Goal: Information Seeking & Learning: Learn about a topic

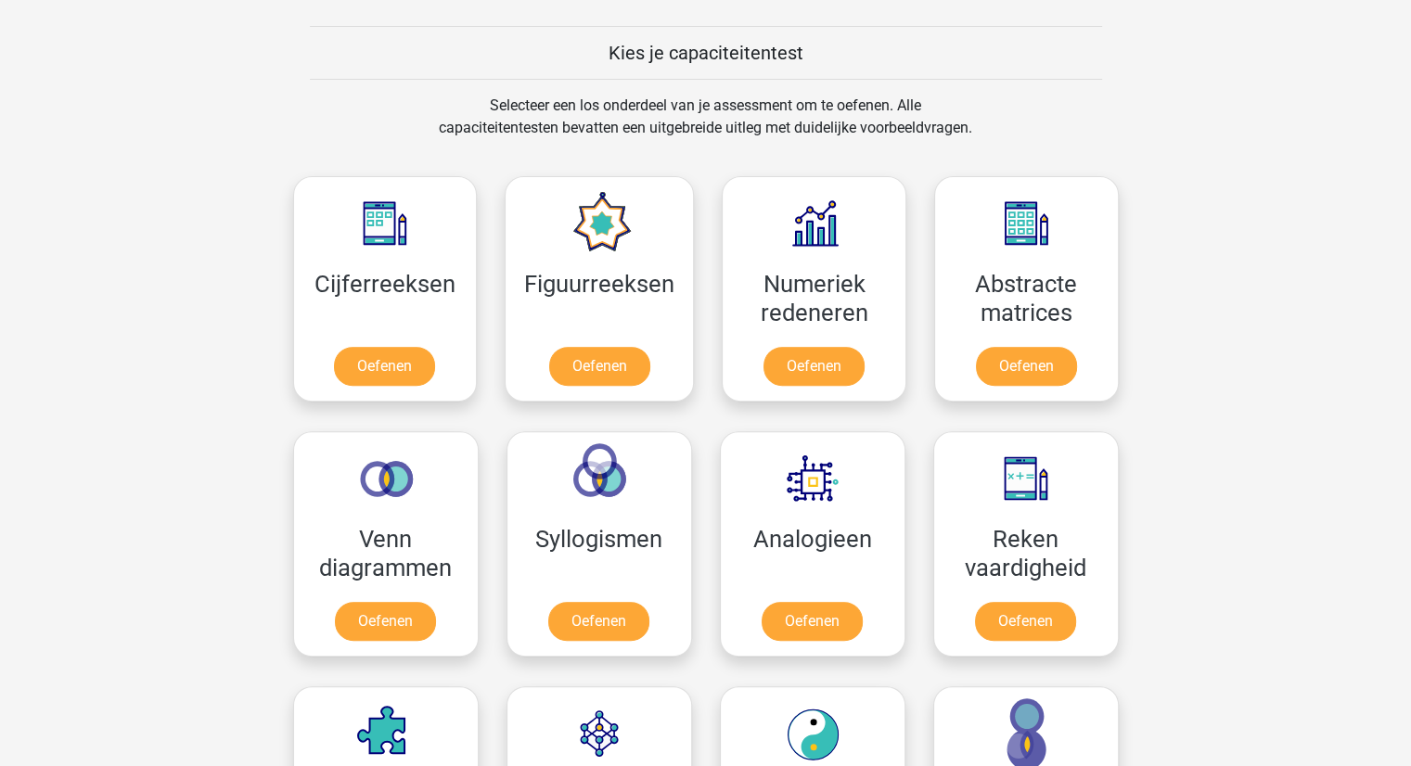
scroll to position [742, 0]
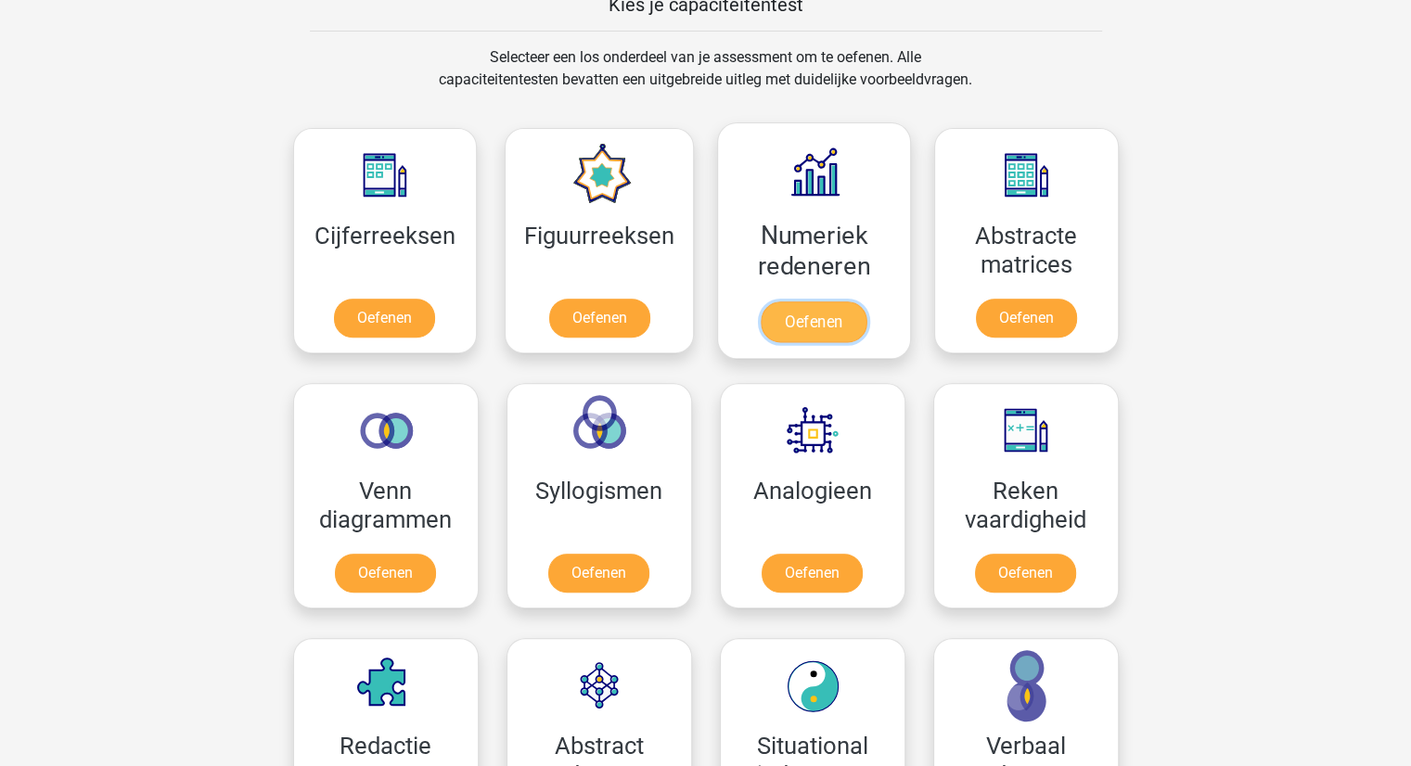
click at [800, 316] on link "Oefenen" at bounding box center [814, 321] width 106 height 41
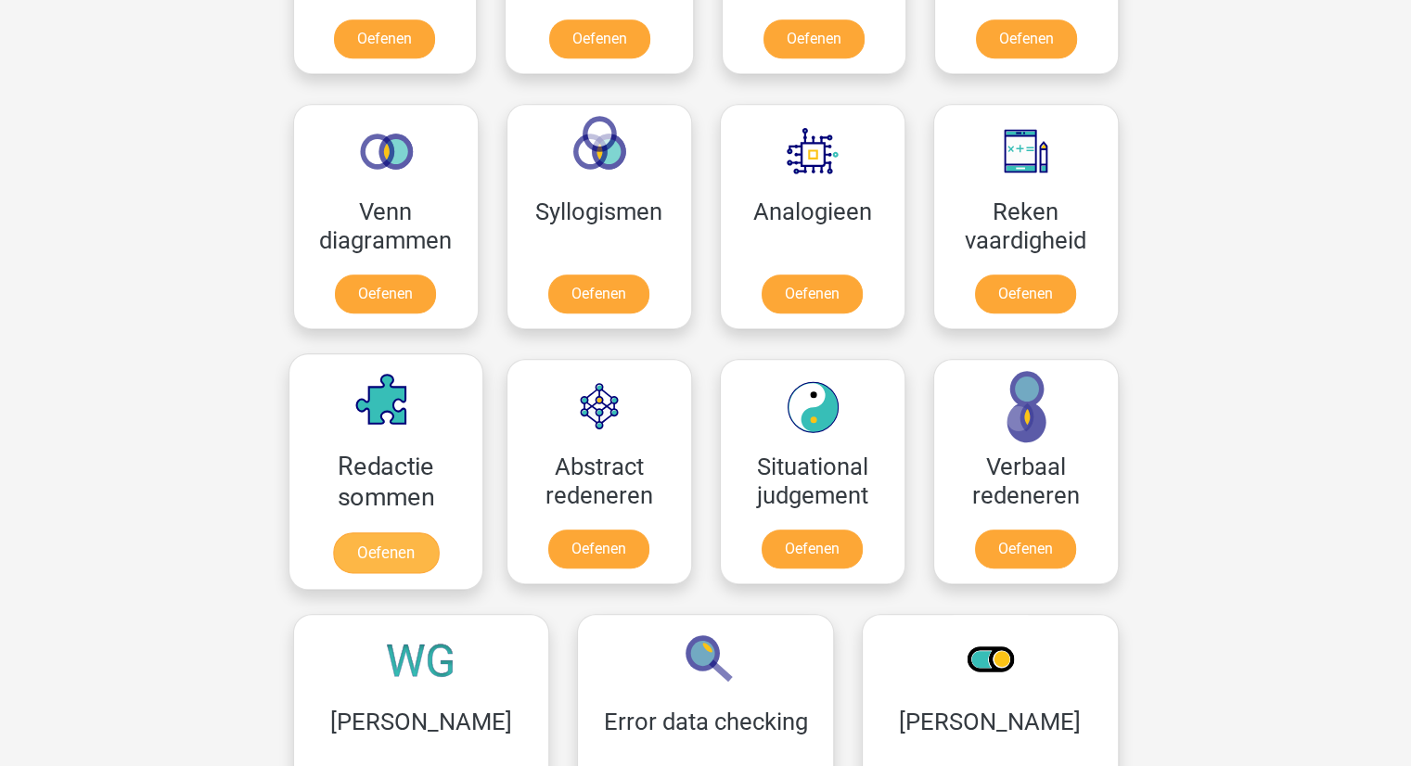
scroll to position [1113, 0]
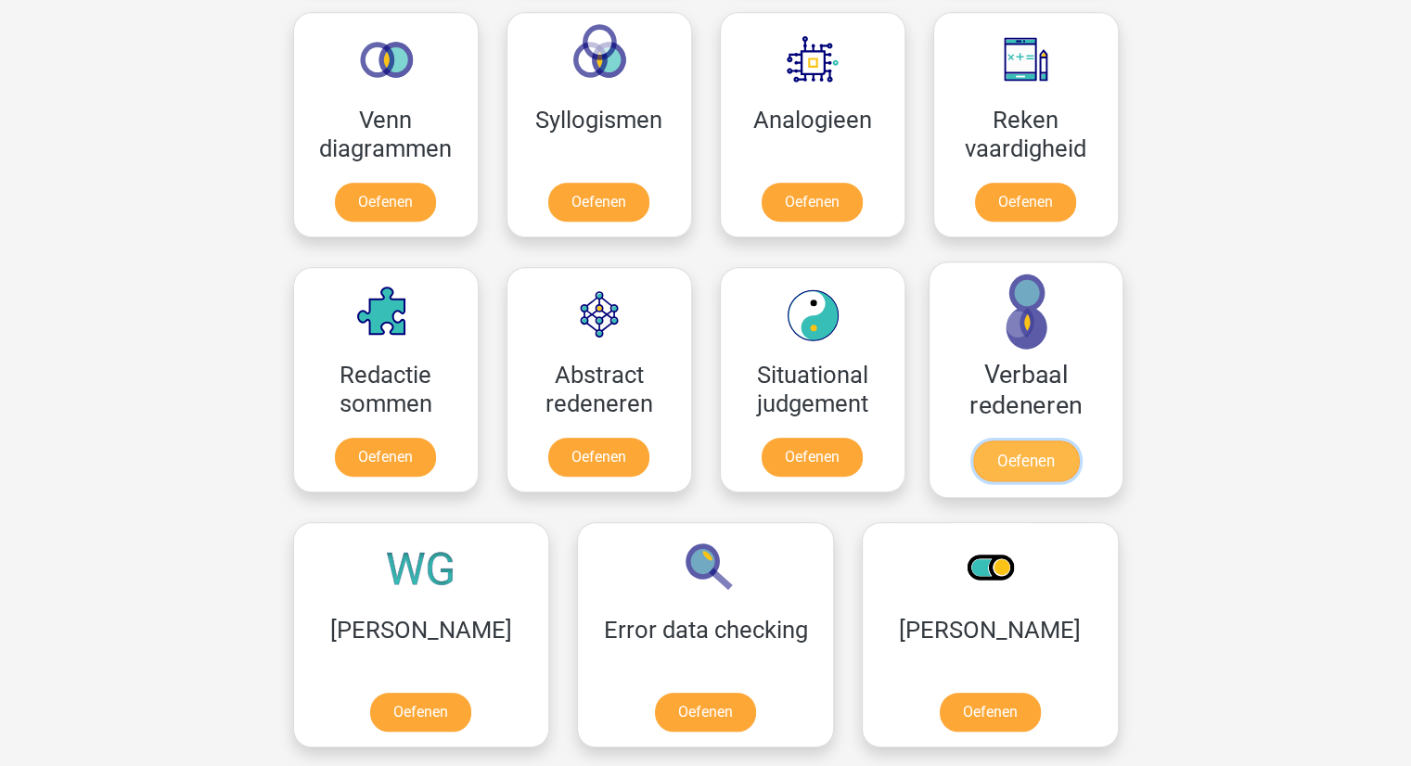
click at [1039, 458] on link "Oefenen" at bounding box center [1025, 461] width 106 height 41
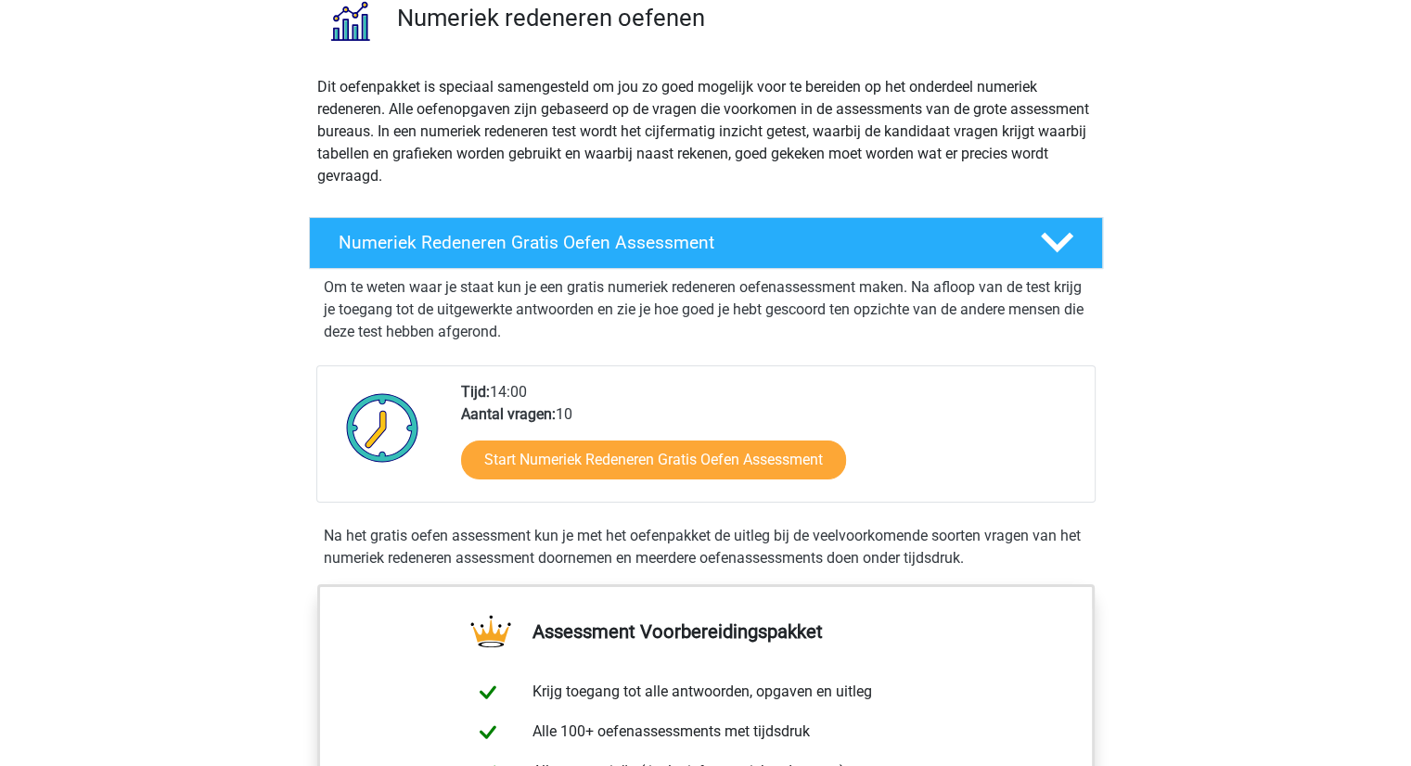
scroll to position [185, 0]
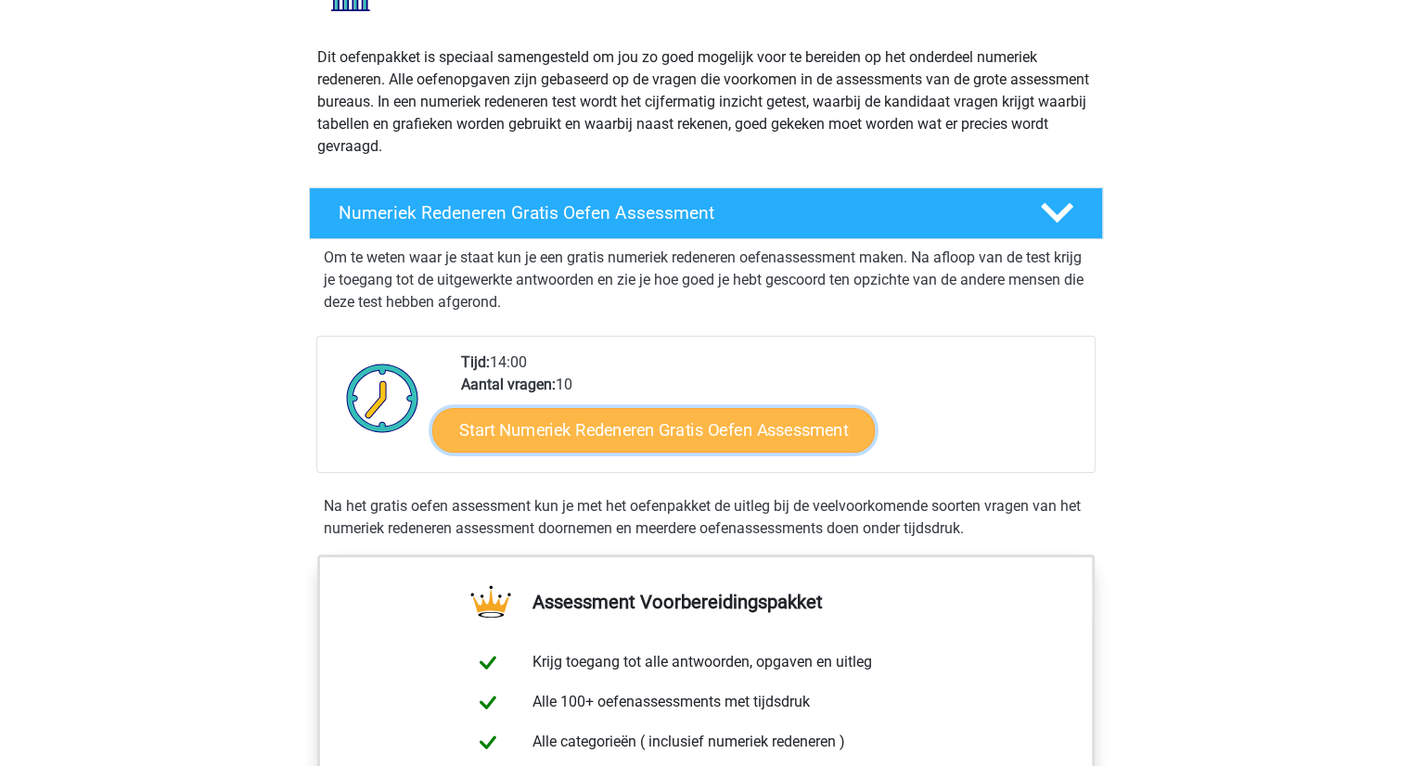
click at [564, 417] on link "Start Numeriek Redeneren Gratis Oefen Assessment" at bounding box center [653, 429] width 442 height 45
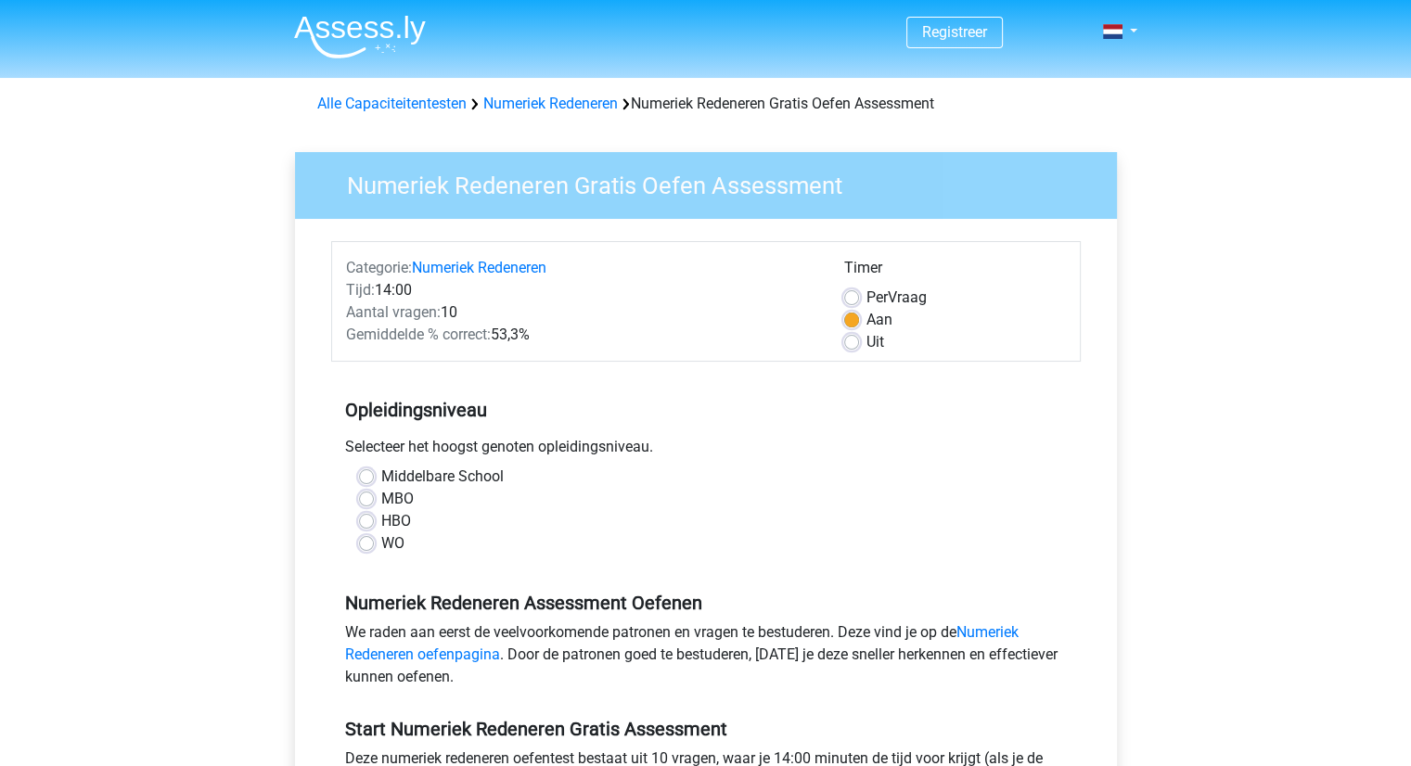
click at [381, 472] on label "Middelbare School" at bounding box center [442, 477] width 122 height 22
click at [374, 472] on input "Middelbare School" at bounding box center [366, 475] width 15 height 19
radio input "true"
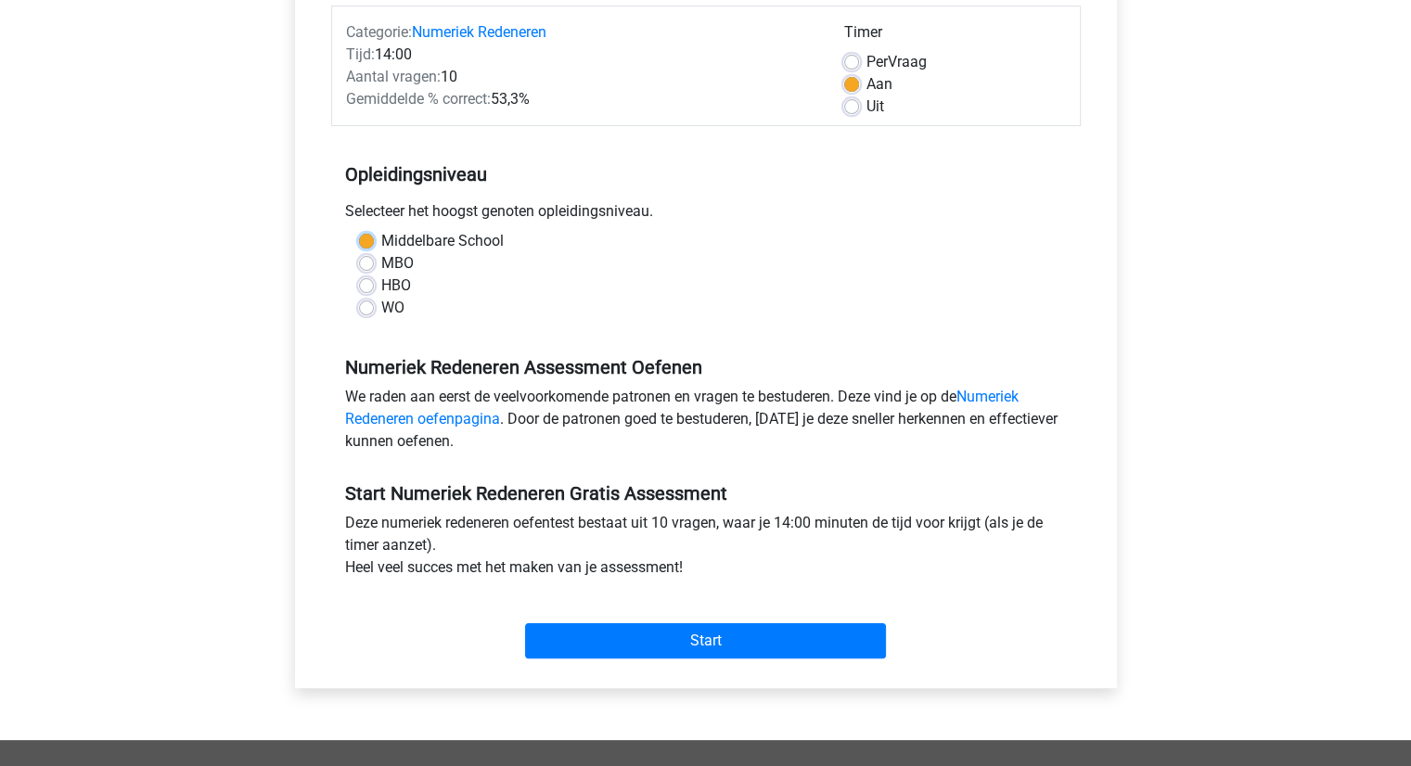
scroll to position [371, 0]
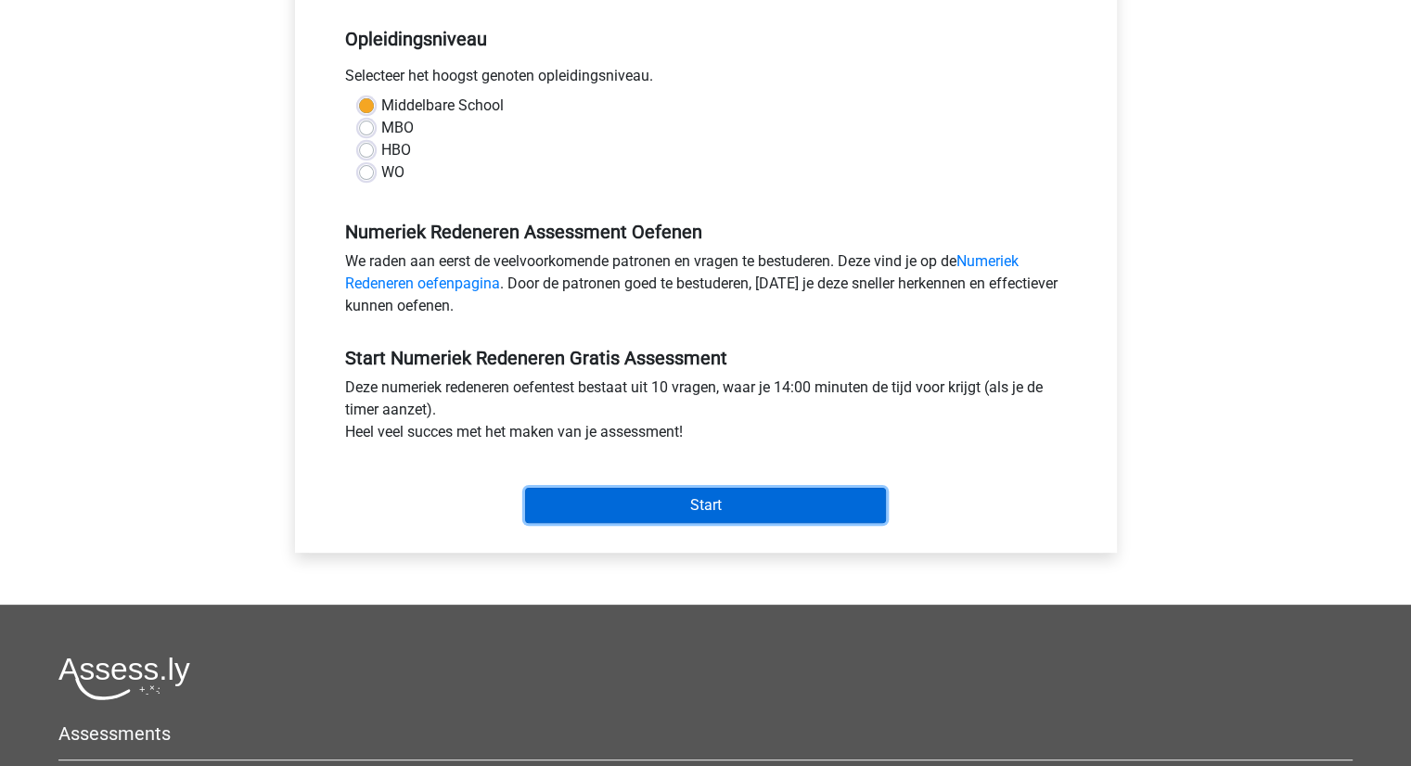
click at [626, 504] on input "Start" at bounding box center [705, 505] width 361 height 35
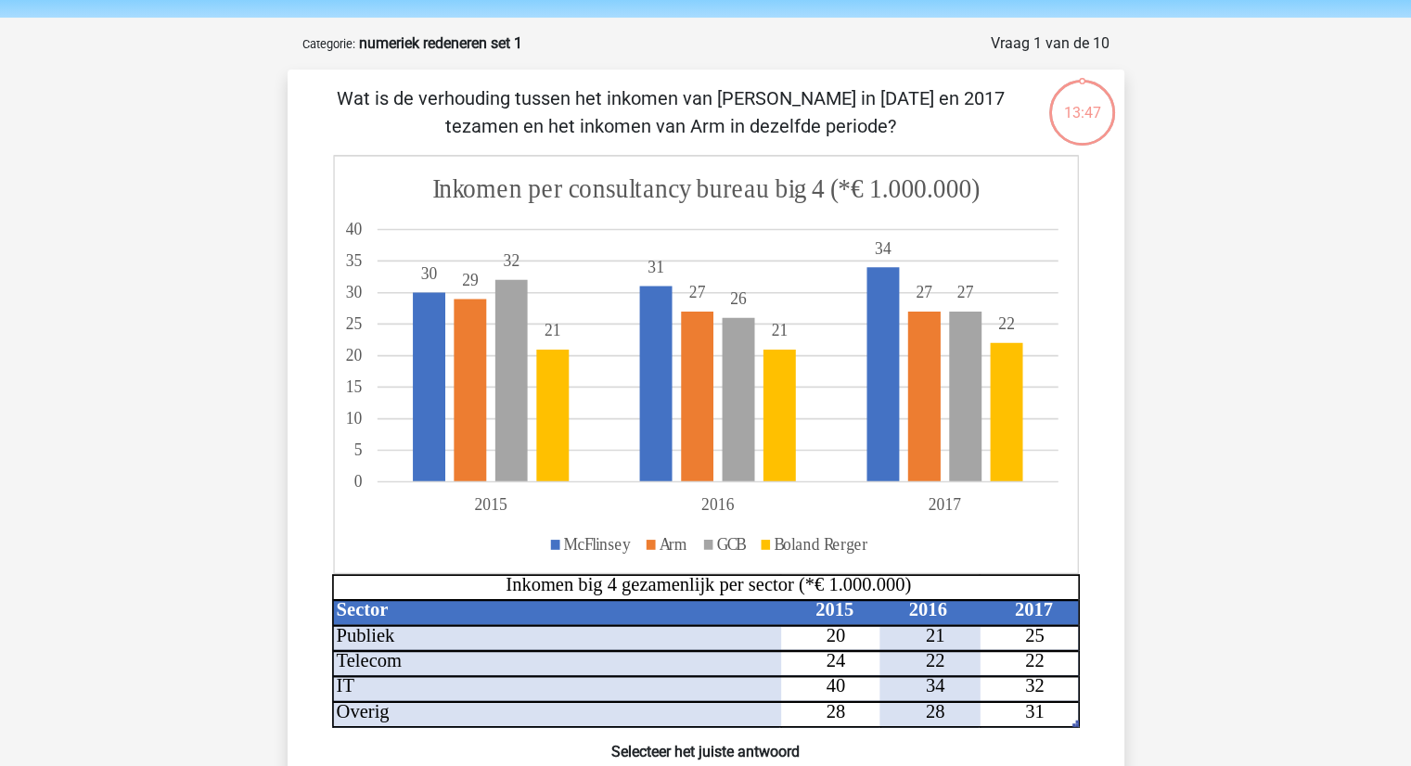
scroll to position [93, 0]
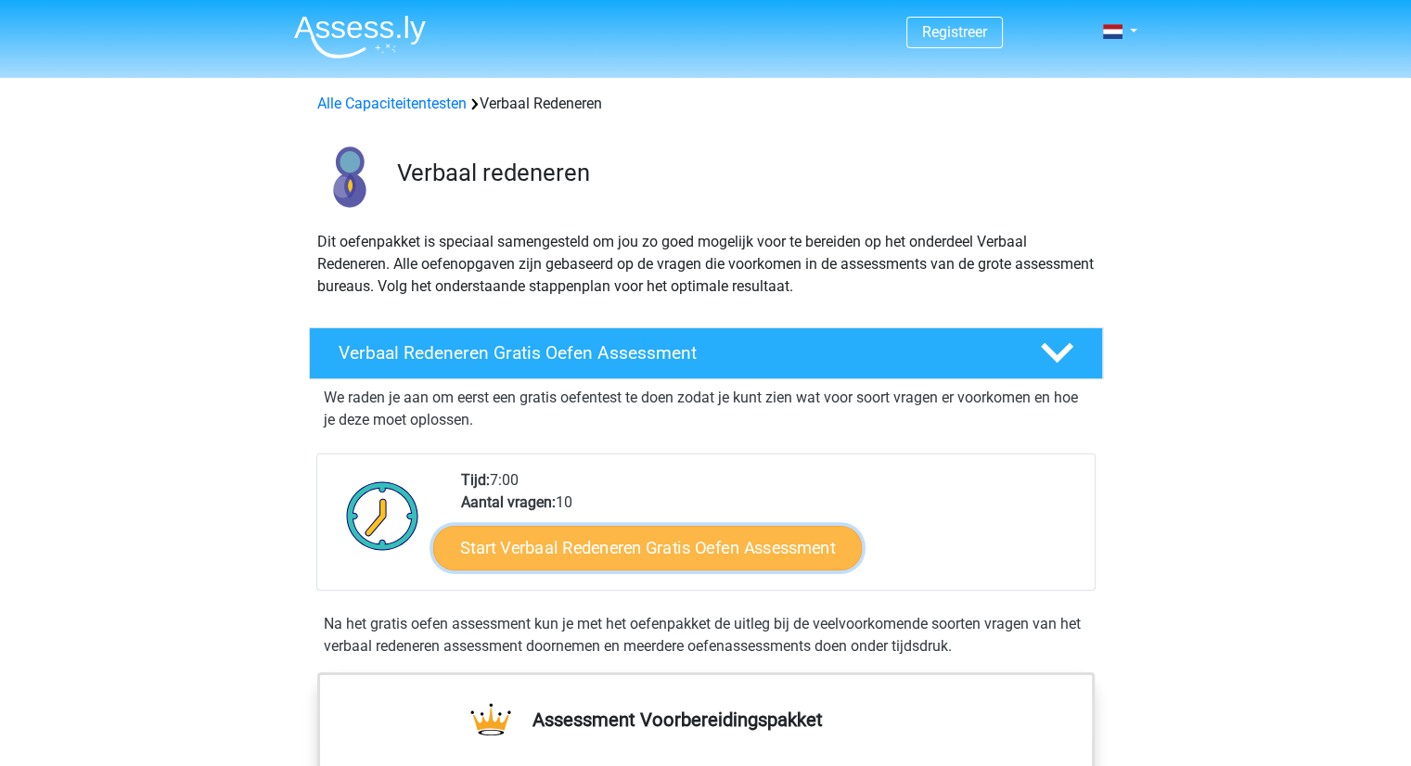
click at [582, 542] on link "Start Verbaal Redeneren Gratis Oefen Assessment" at bounding box center [647, 548] width 428 height 45
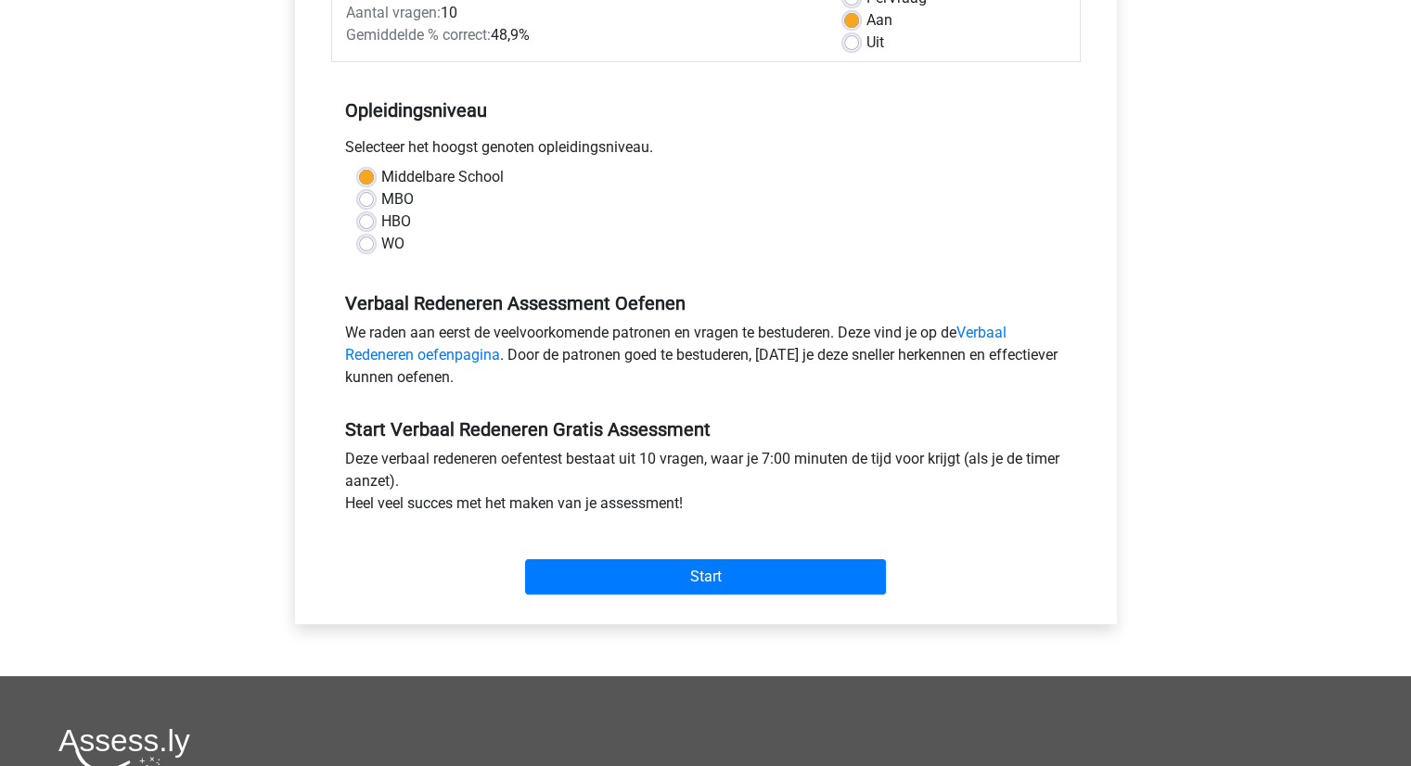
scroll to position [464, 0]
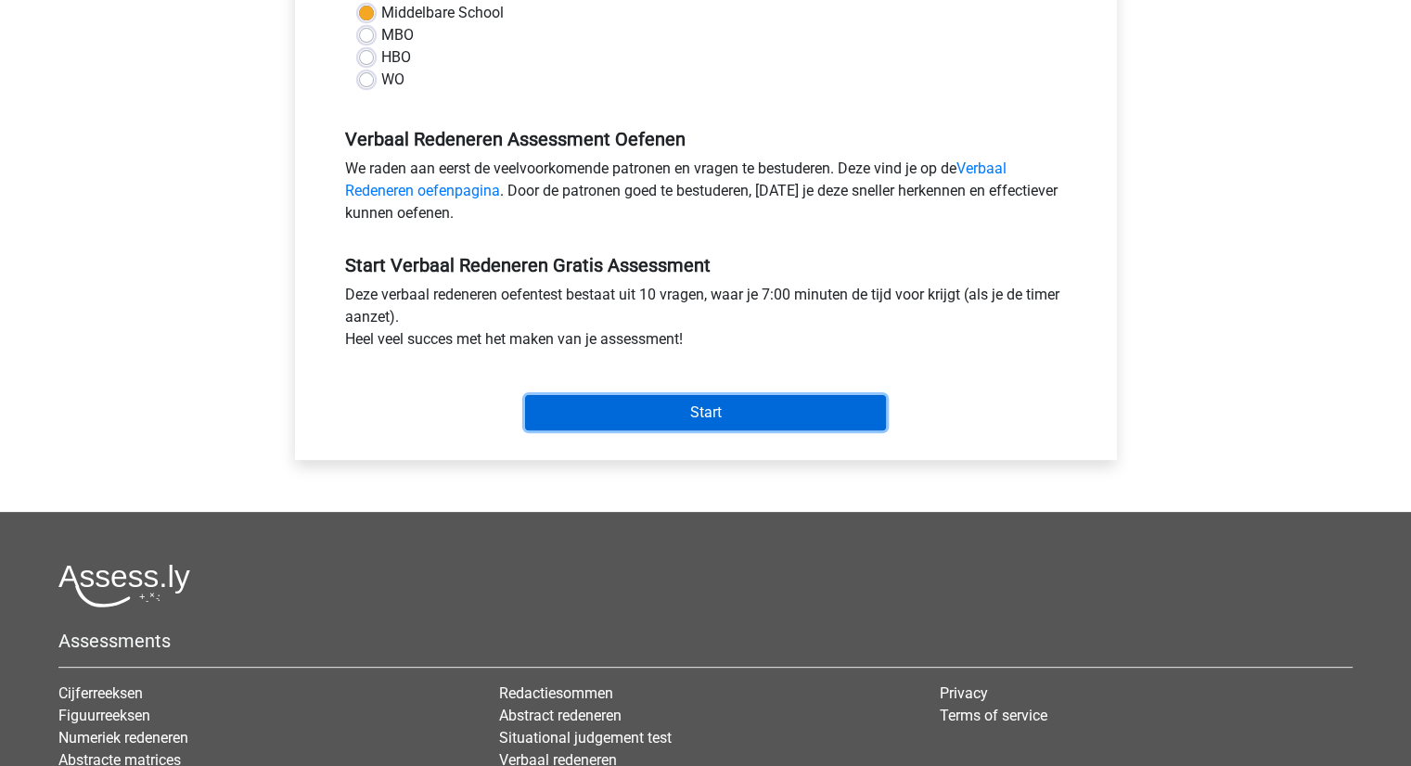
click at [628, 416] on input "Start" at bounding box center [705, 412] width 361 height 35
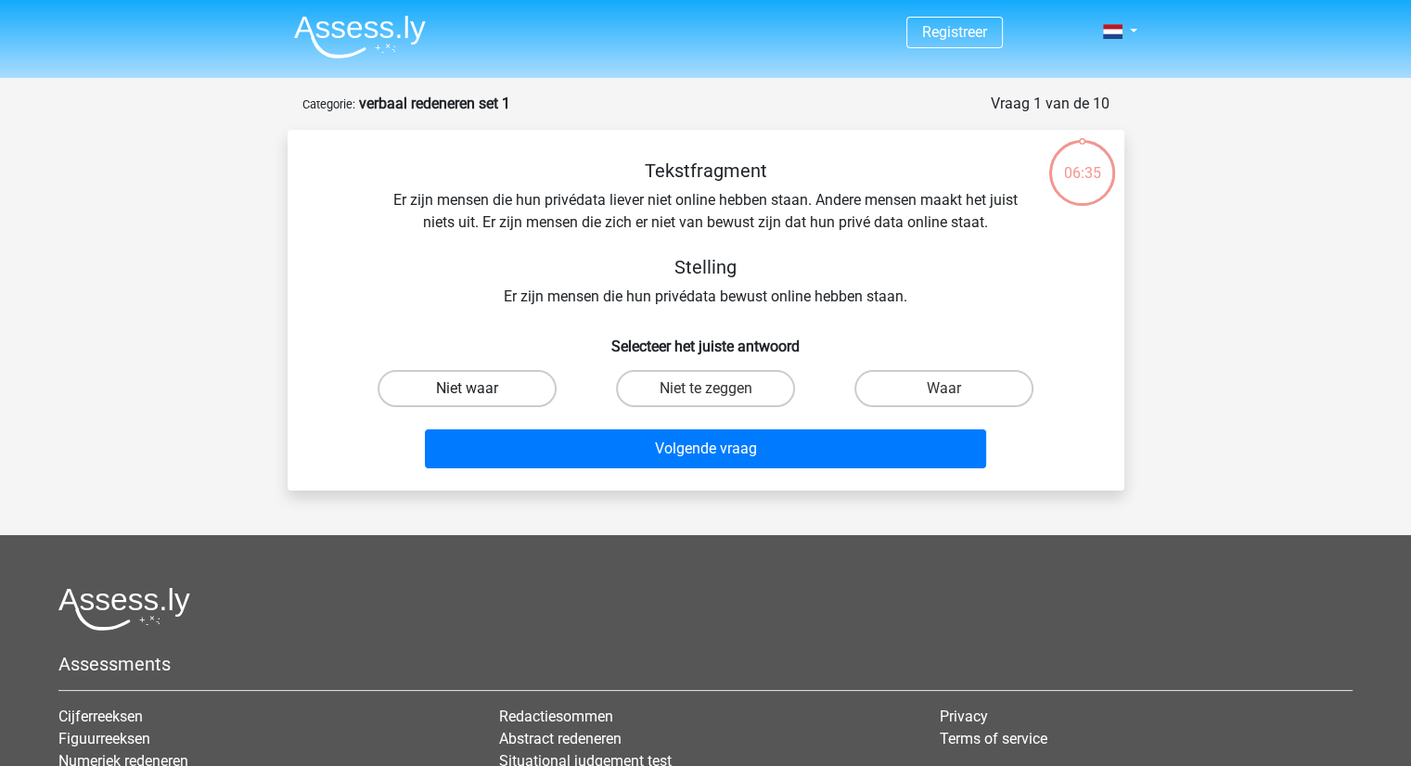
click at [521, 394] on label "Niet waar" at bounding box center [466, 388] width 179 height 37
click at [479, 394] on input "Niet waar" at bounding box center [473, 395] width 12 height 12
radio input "true"
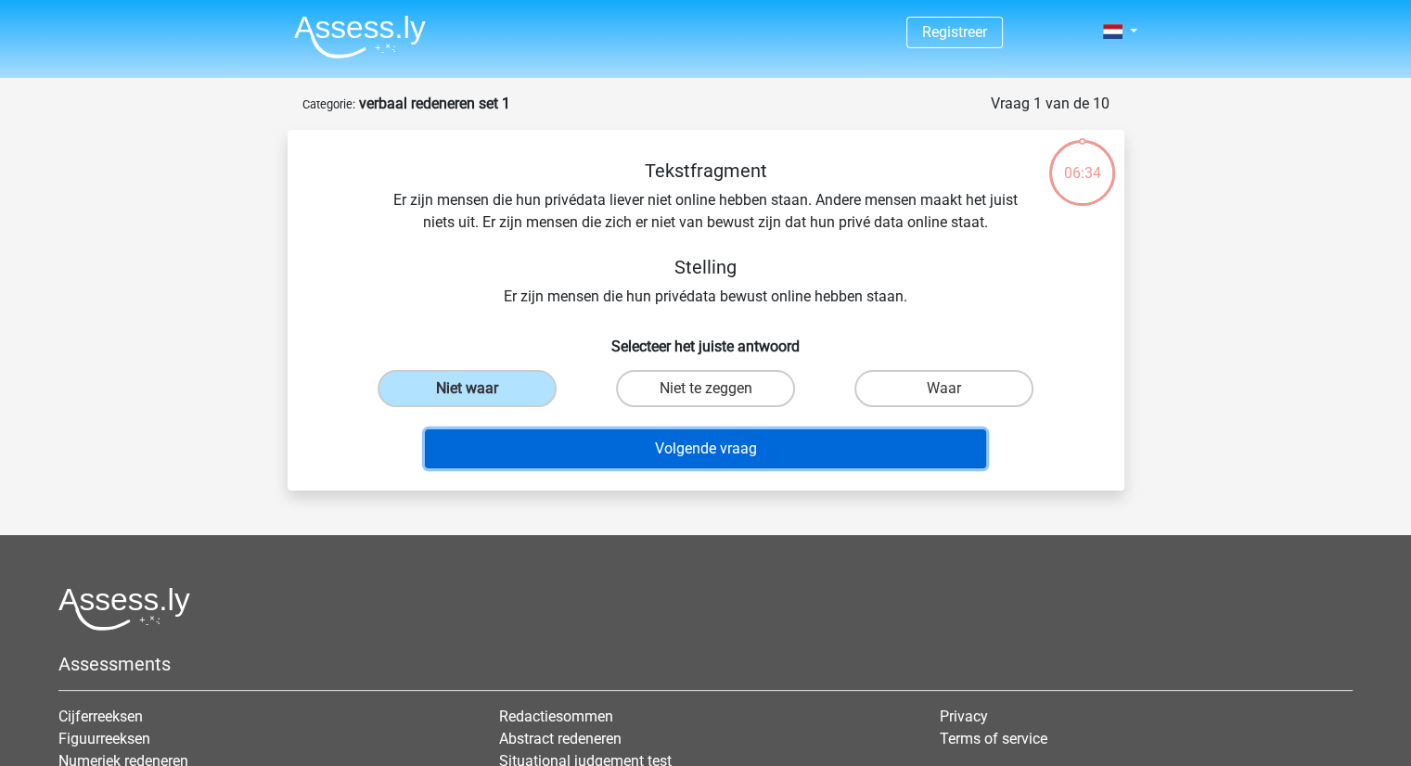
click at [639, 438] on button "Volgende vraag" at bounding box center [705, 448] width 561 height 39
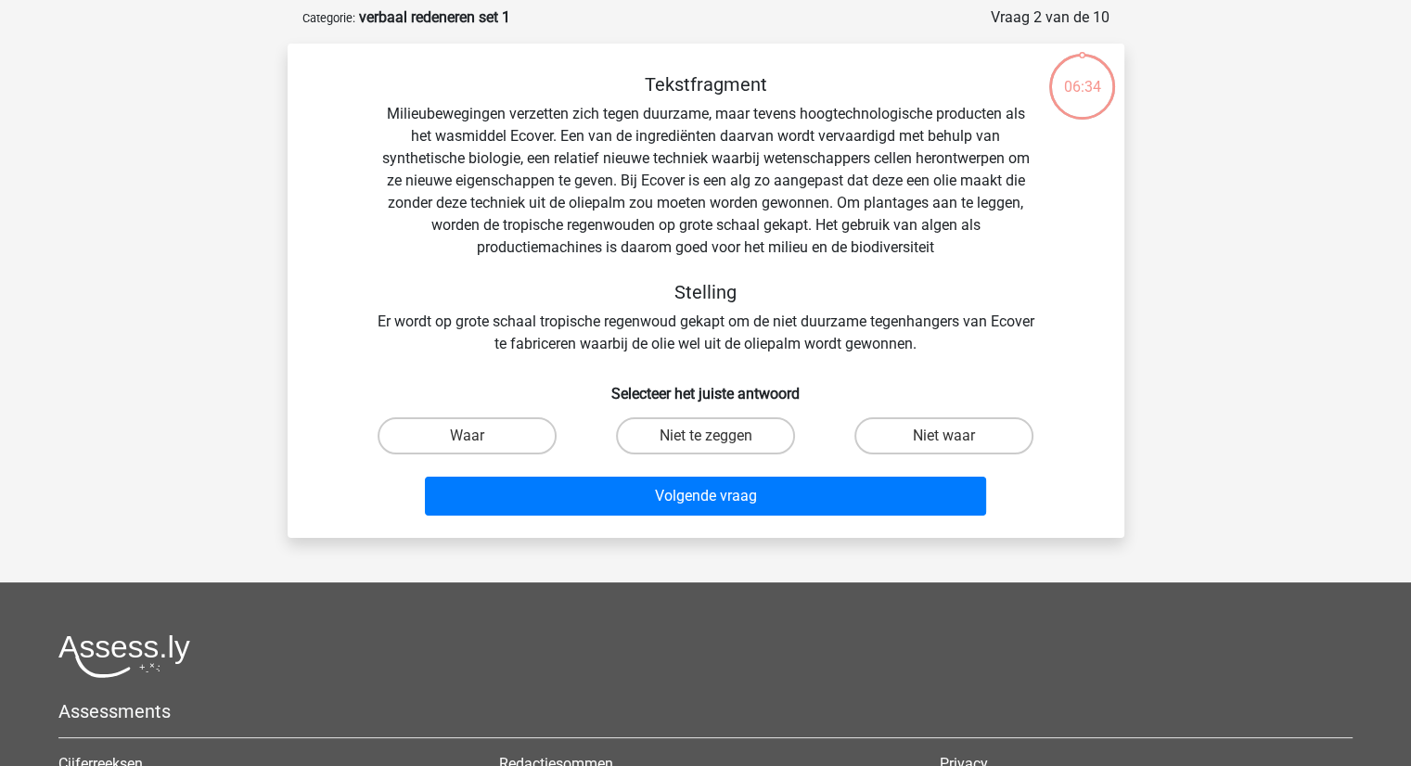
scroll to position [93, 0]
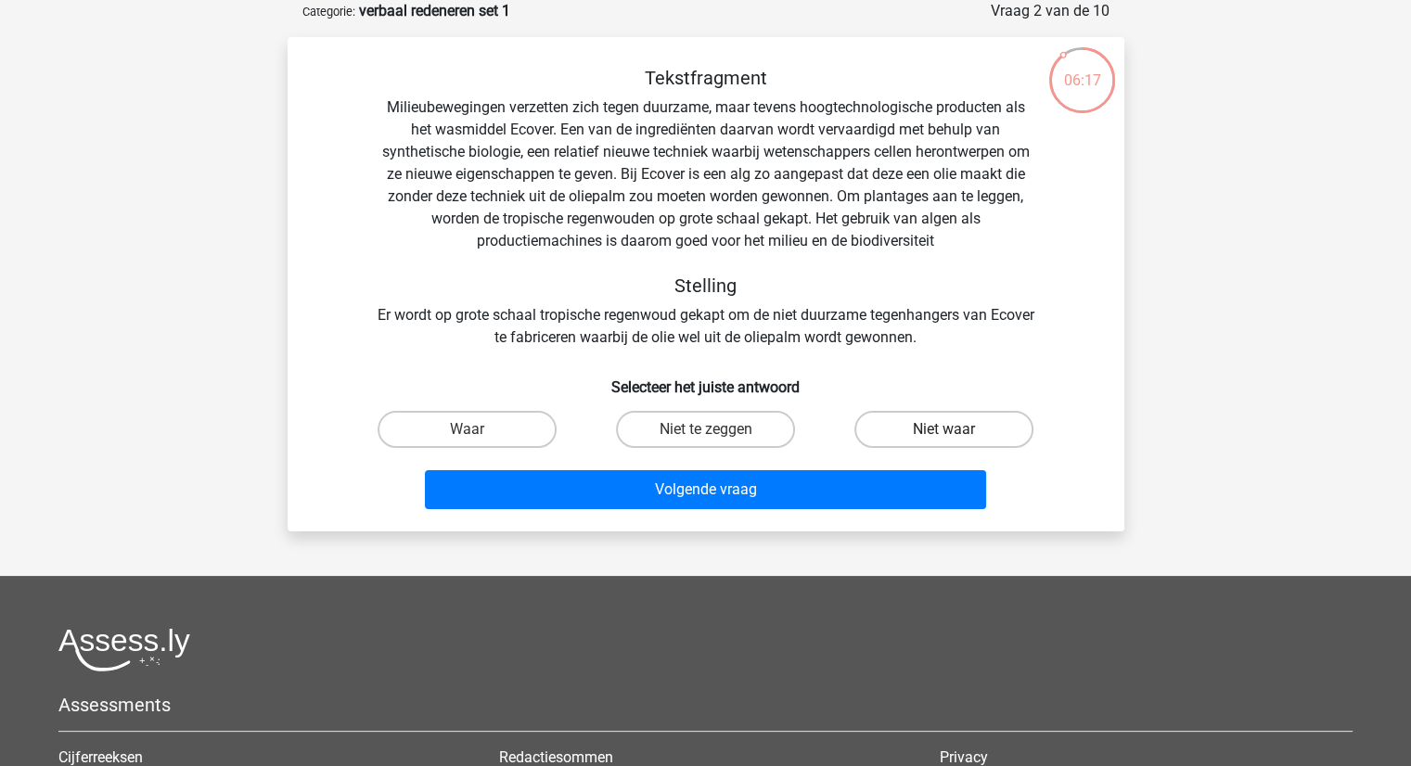
click at [935, 421] on label "Niet waar" at bounding box center [943, 429] width 179 height 37
click at [944, 429] on input "Niet waar" at bounding box center [950, 435] width 12 height 12
radio input "true"
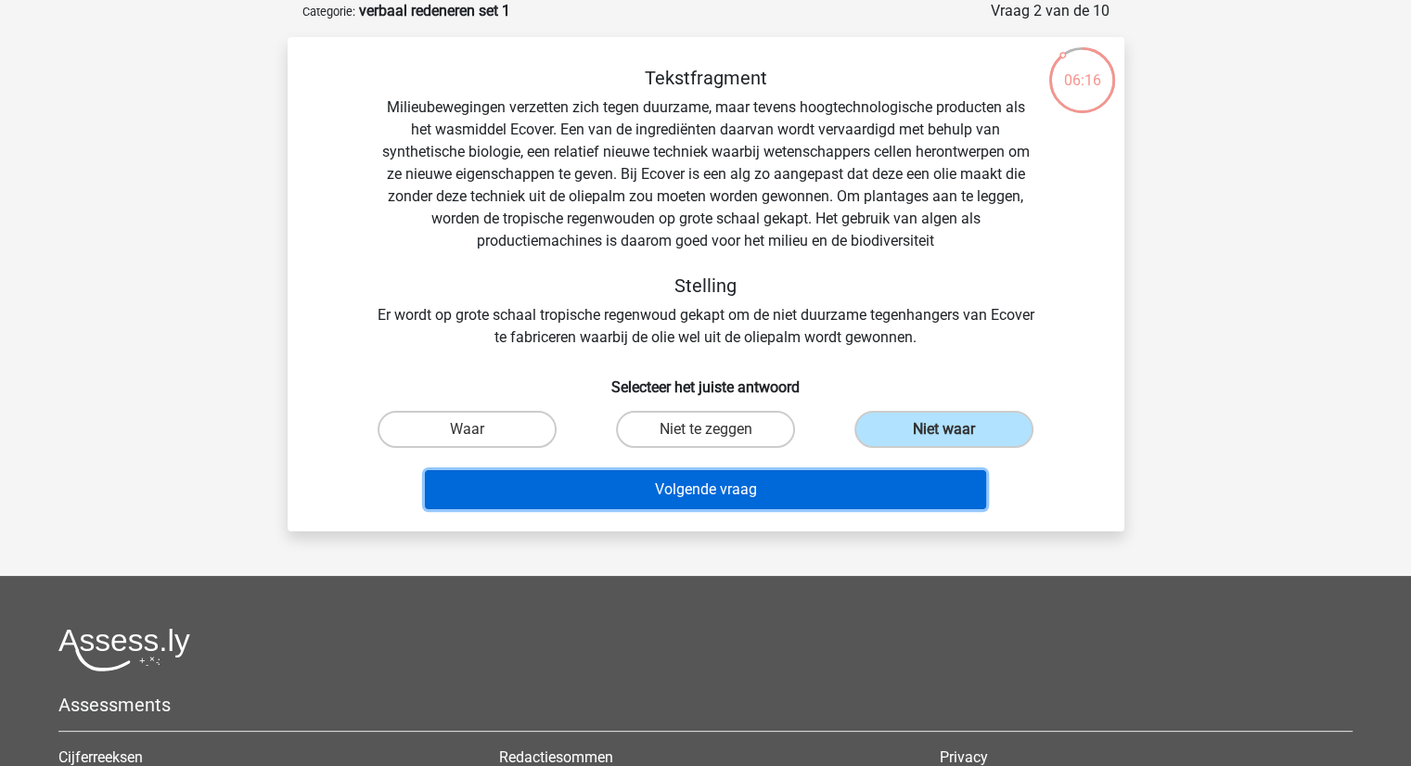
click at [698, 476] on button "Volgende vraag" at bounding box center [705, 489] width 561 height 39
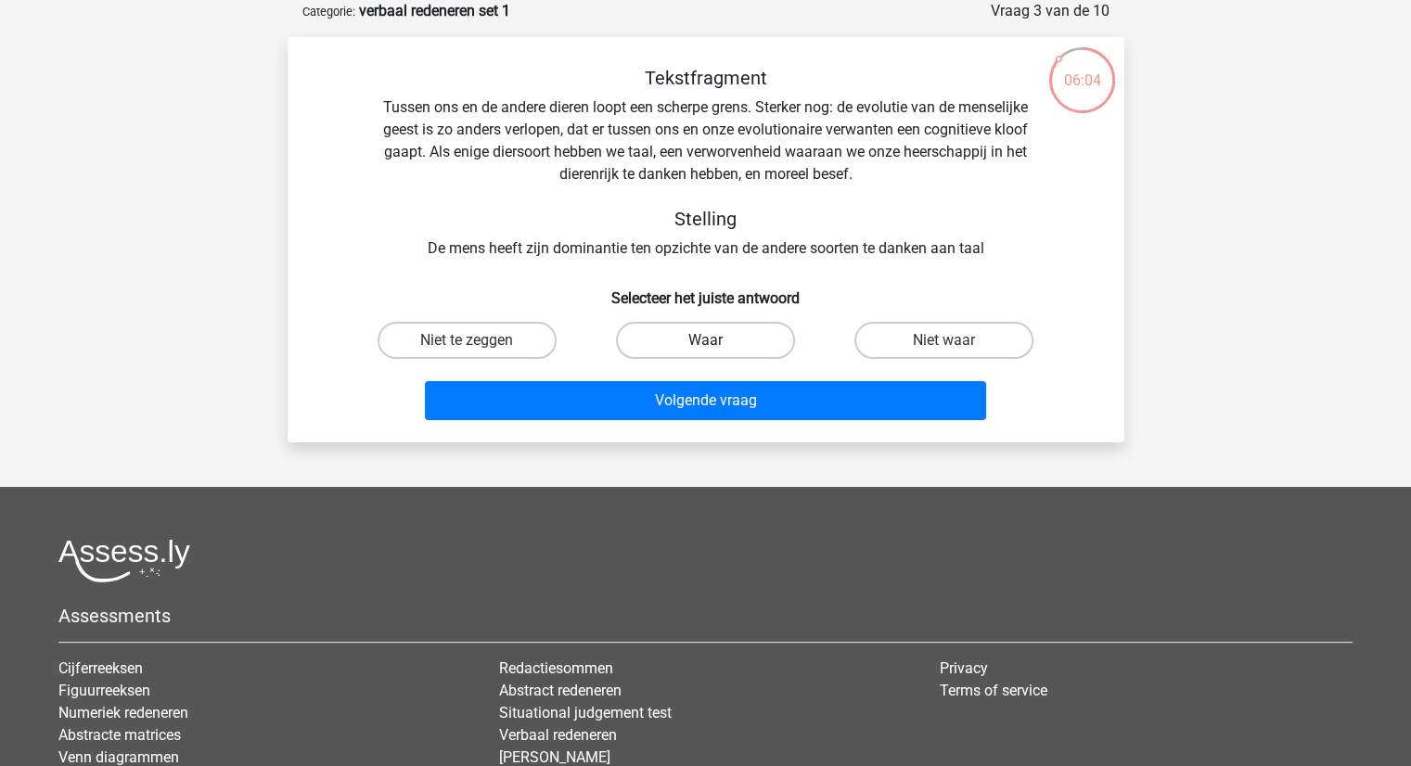
click at [715, 332] on label "Waar" at bounding box center [705, 340] width 179 height 37
click at [715, 340] on input "Waar" at bounding box center [711, 346] width 12 height 12
radio input "true"
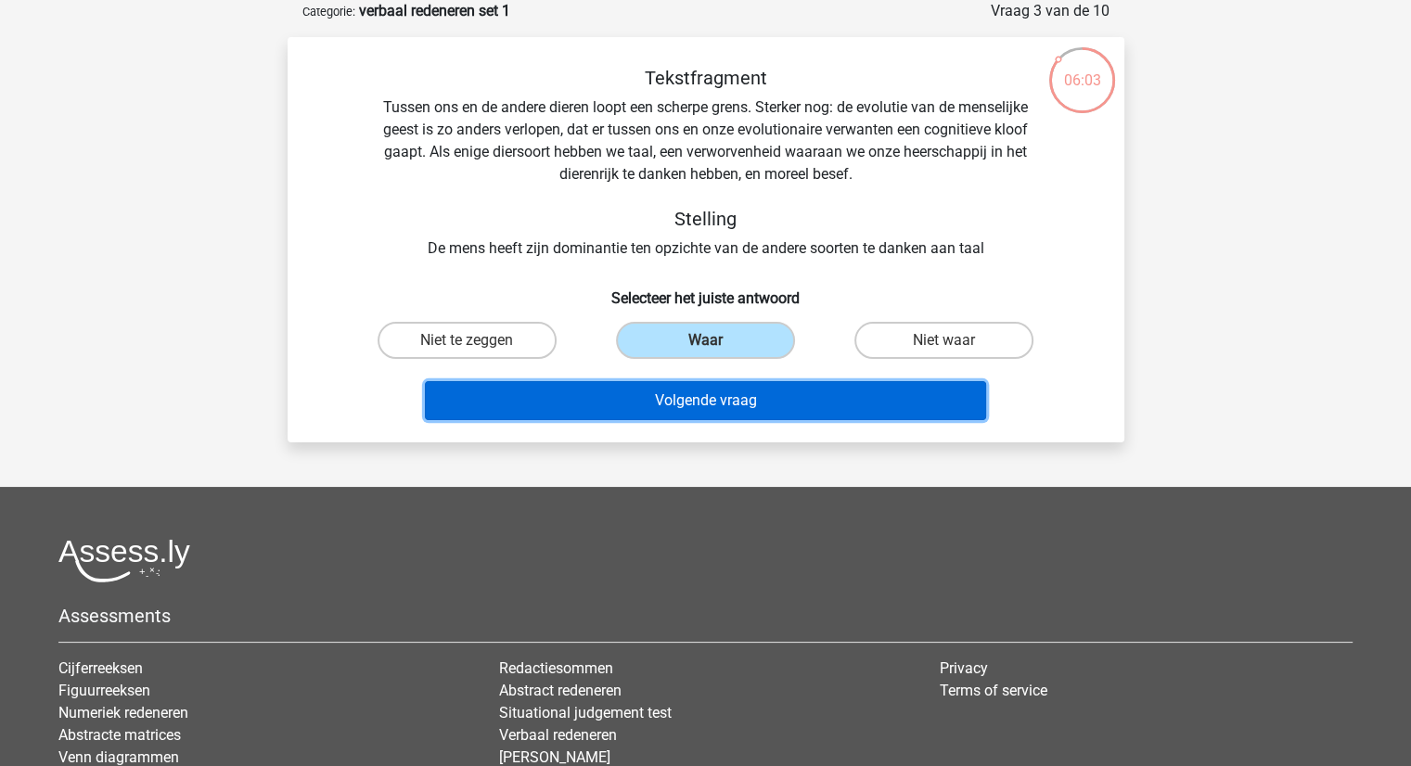
click at [681, 388] on button "Volgende vraag" at bounding box center [705, 400] width 561 height 39
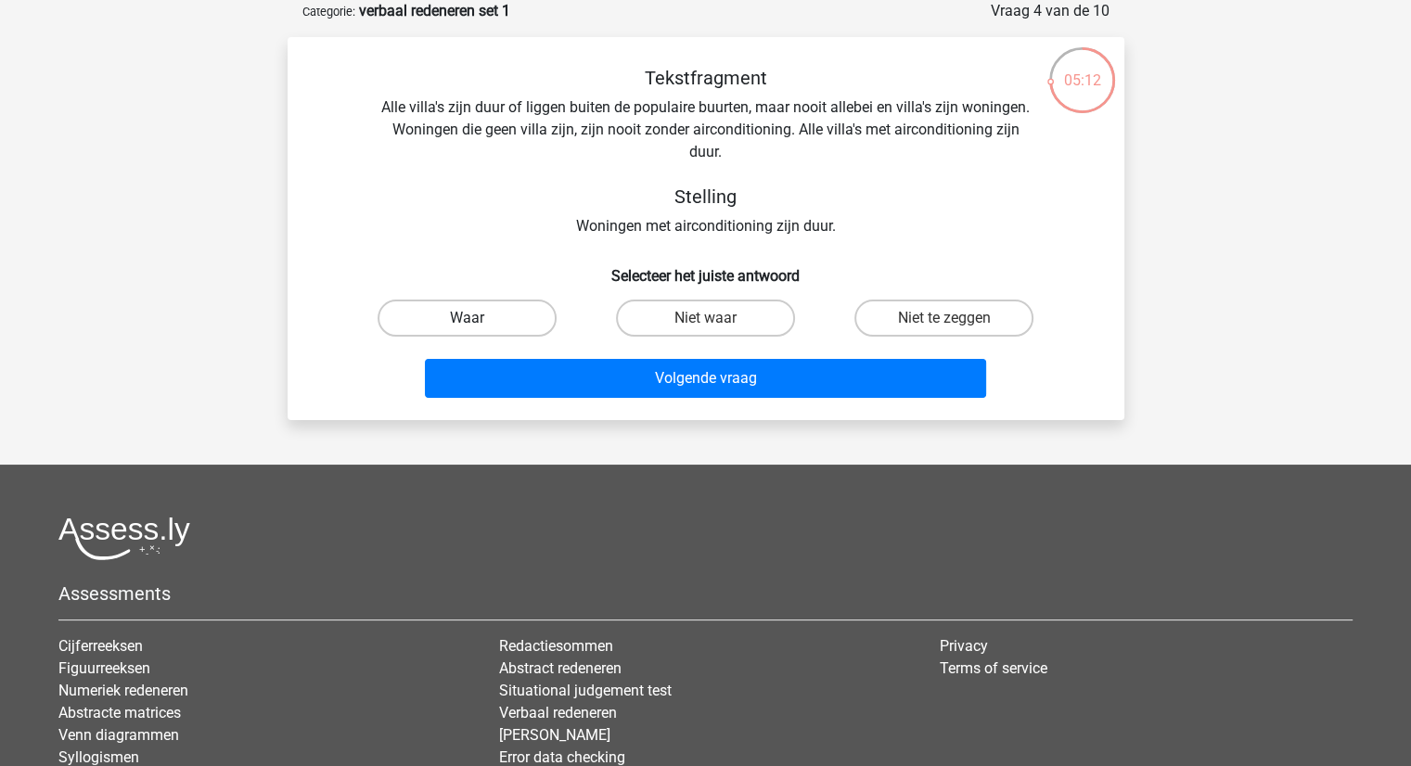
click at [471, 311] on label "Waar" at bounding box center [466, 318] width 179 height 37
click at [471, 318] on input "Waar" at bounding box center [473, 324] width 12 height 12
radio input "true"
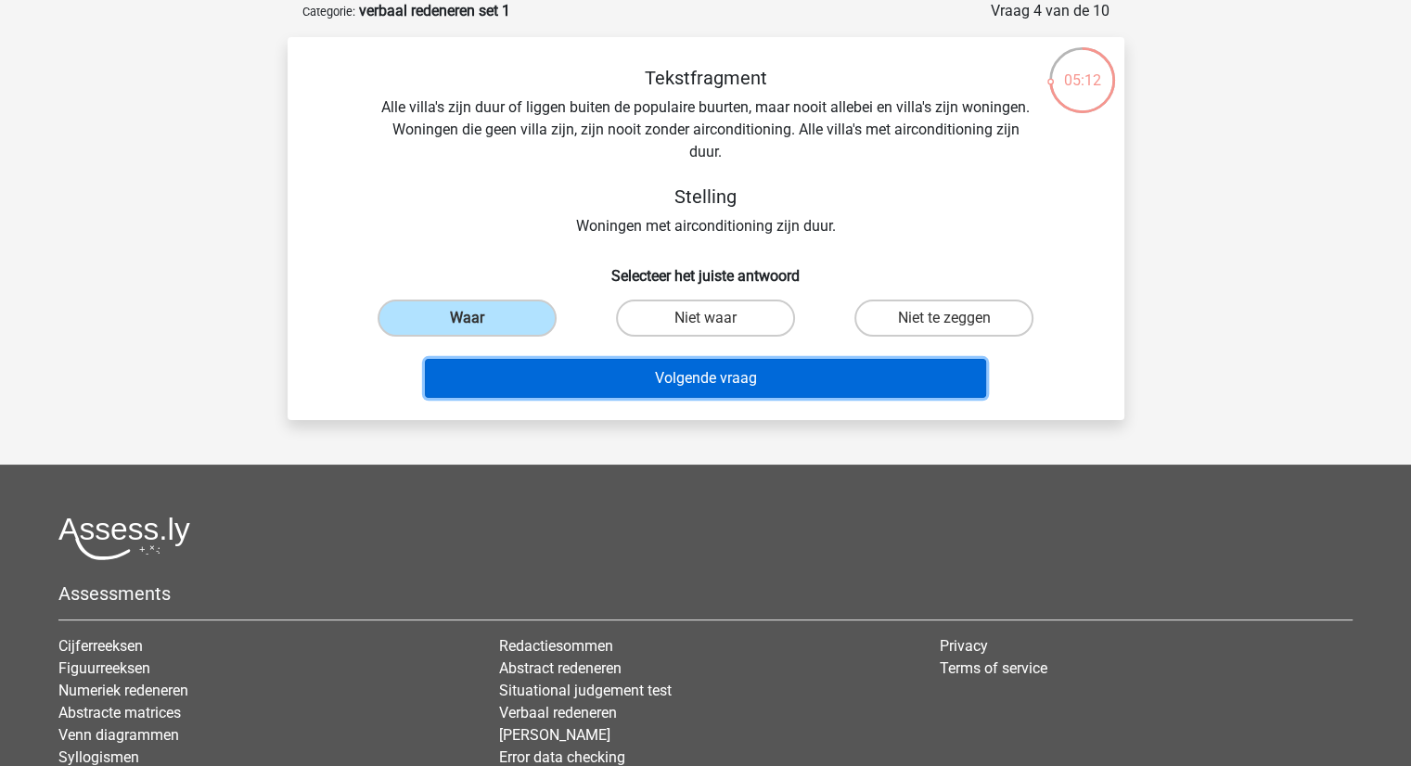
click at [616, 361] on button "Volgende vraag" at bounding box center [705, 378] width 561 height 39
